Goal: Task Accomplishment & Management: Complete application form

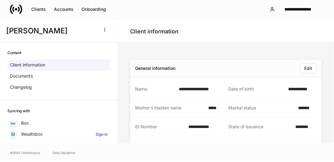
click at [10, 14] on icon at bounding box center [16, 9] width 12 height 12
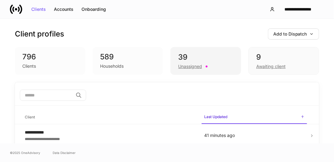
click at [187, 64] on div "Unassigned" at bounding box center [190, 66] width 24 height 6
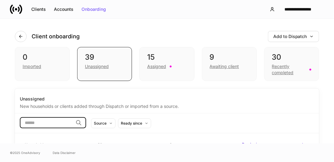
click at [50, 120] on input "search" at bounding box center [46, 122] width 53 height 11
type input "****"
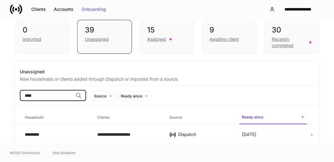
scroll to position [27, 0]
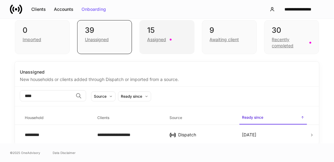
click at [159, 40] on div "Assigned" at bounding box center [156, 40] width 19 height 6
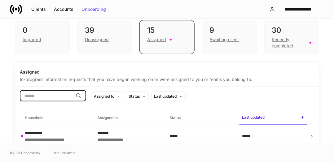
click at [63, 98] on input "search" at bounding box center [46, 95] width 53 height 11
type input "****"
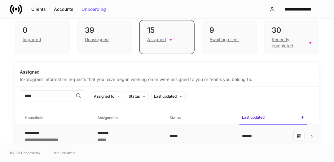
click at [42, 132] on div "*********" at bounding box center [45, 133] width 41 height 6
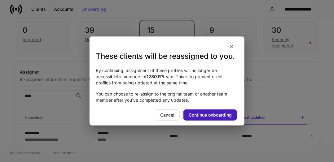
click at [212, 116] on div "Continue onboarding" at bounding box center [210, 115] width 43 height 4
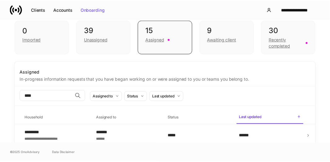
scroll to position [30, 0]
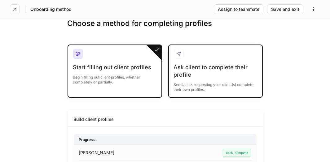
scroll to position [56, 0]
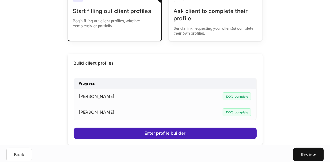
click at [199, 128] on button "Enter profile builder" at bounding box center [165, 133] width 183 height 11
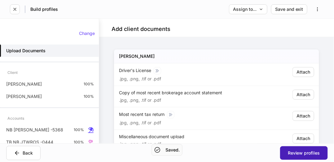
click at [302, 151] on div "Review profiles" at bounding box center [304, 153] width 32 height 4
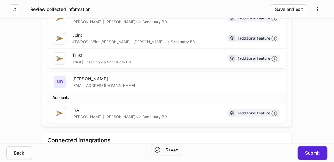
scroll to position [151, 0]
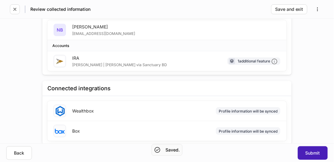
click at [302, 151] on button "Submit" at bounding box center [313, 154] width 30 height 14
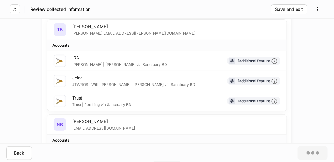
scroll to position [2, 0]
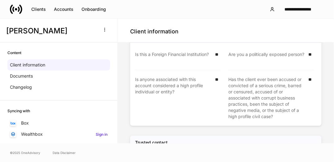
scroll to position [1129, 0]
